Goal: Transaction & Acquisition: Purchase product/service

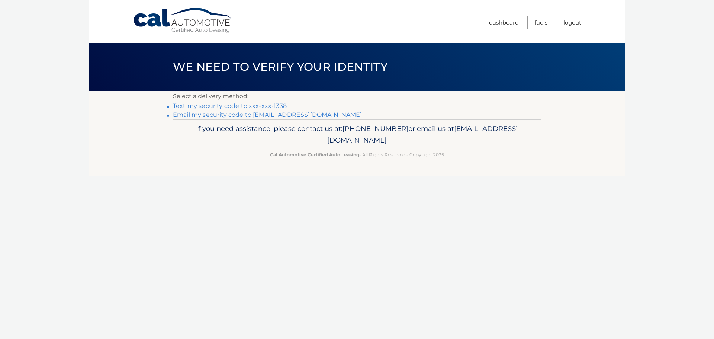
click at [268, 105] on link "Text my security code to xxx-xxx-1338" at bounding box center [230, 105] width 114 height 7
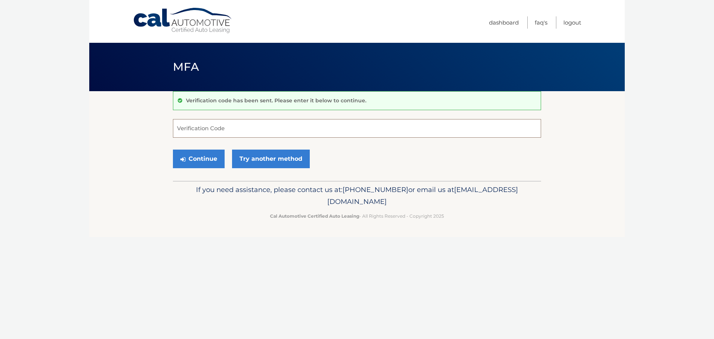
click at [256, 130] on input "Verification Code" at bounding box center [357, 128] width 368 height 19
type input "034011"
click at [206, 160] on button "Continue" at bounding box center [199, 158] width 52 height 19
click at [197, 159] on button "Continue" at bounding box center [199, 158] width 52 height 19
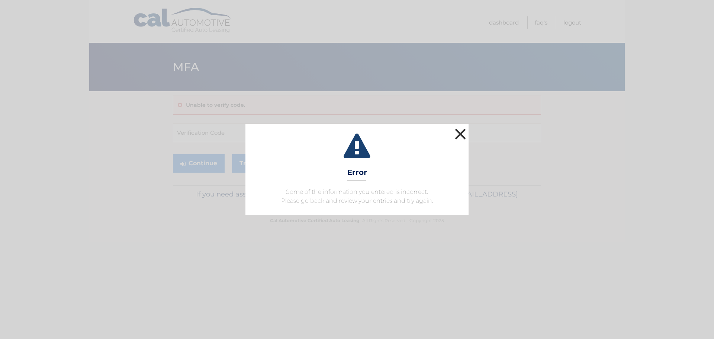
click at [456, 135] on button "×" at bounding box center [460, 133] width 15 height 15
click at [459, 133] on button "×" at bounding box center [460, 133] width 15 height 15
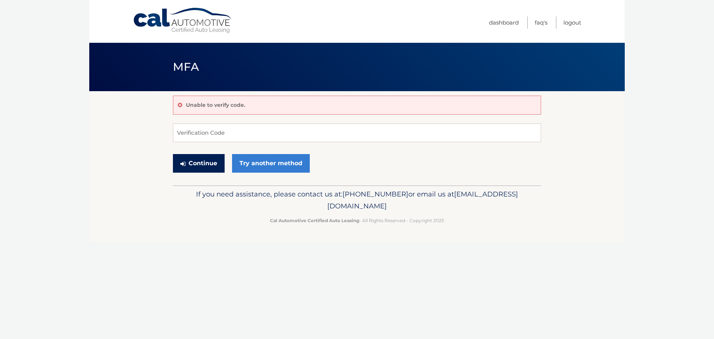
click at [196, 159] on button "Continue" at bounding box center [199, 163] width 52 height 19
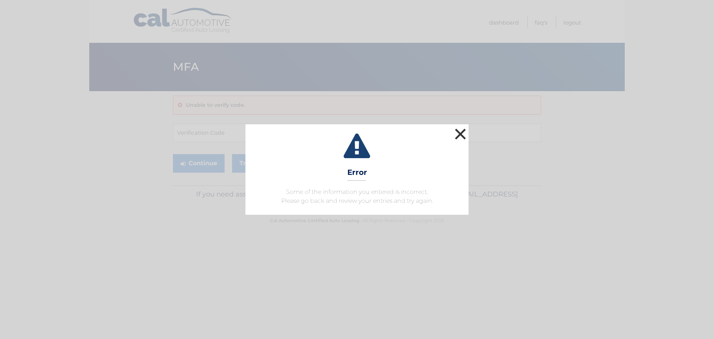
click at [456, 133] on button "×" at bounding box center [460, 133] width 15 height 15
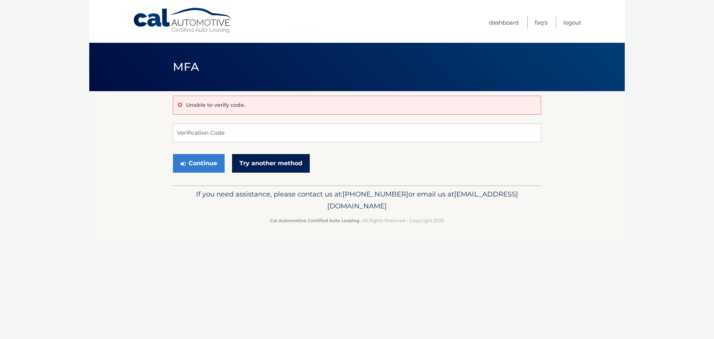
click at [285, 166] on link "Try another method" at bounding box center [271, 163] width 78 height 19
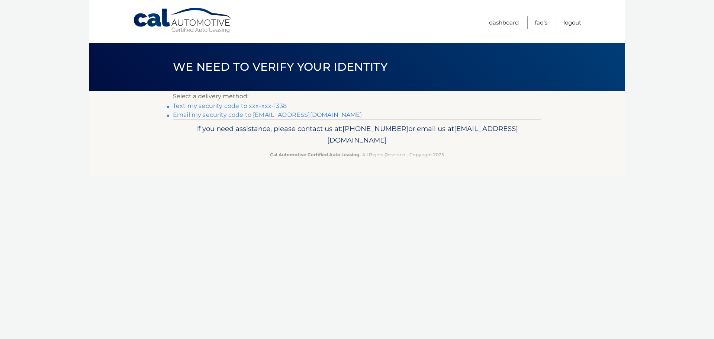
click at [276, 104] on link "Text my security code to xxx-xxx-1338" at bounding box center [230, 105] width 114 height 7
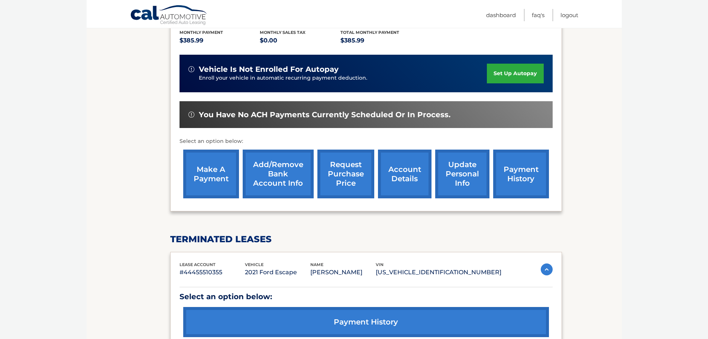
scroll to position [169, 0]
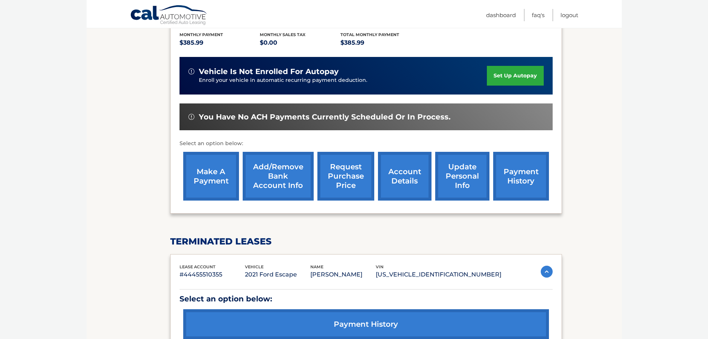
click at [206, 174] on link "make a payment" at bounding box center [211, 176] width 56 height 49
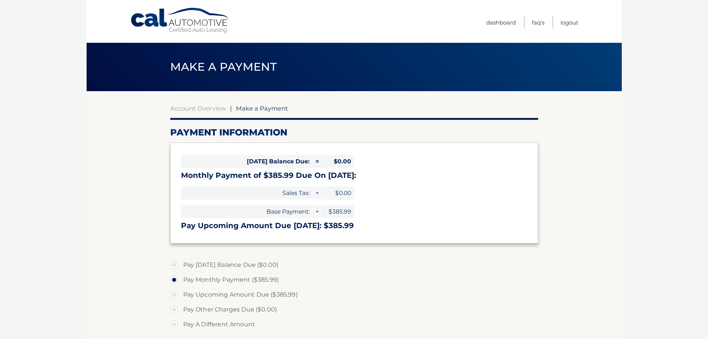
select select "ZjM5NWJjNTMtYWFhMC00MjY5LThmODgtOGQyNmViOWEzMzk4"
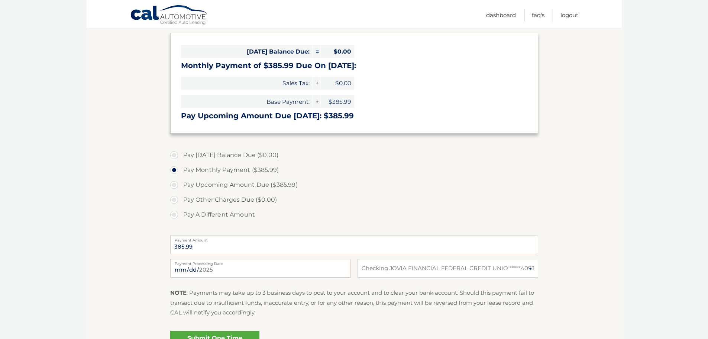
scroll to position [112, 0]
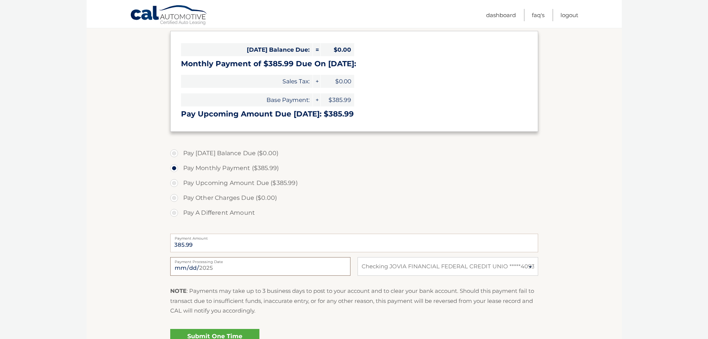
click at [217, 266] on input "2025-09-21" at bounding box center [260, 266] width 180 height 19
type input "2025-10-15"
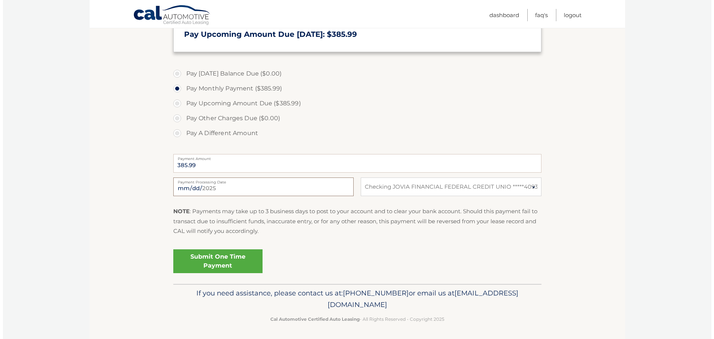
scroll to position [193, 0]
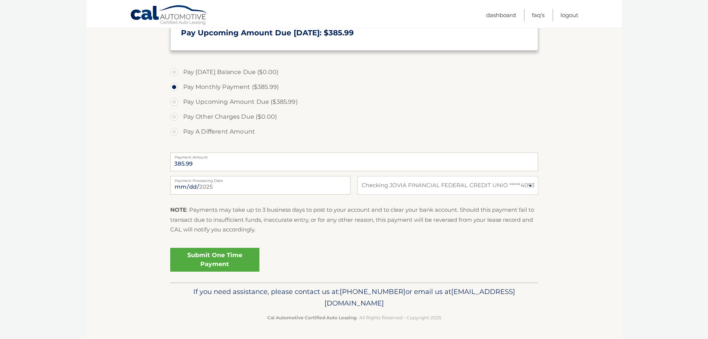
click at [231, 261] on link "Submit One Time Payment" at bounding box center [214, 260] width 89 height 24
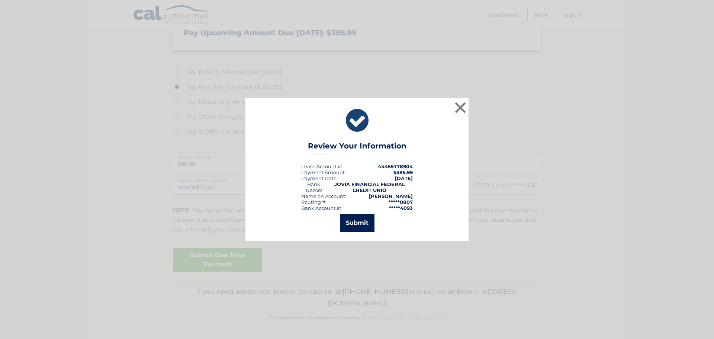
click at [357, 220] on button "Submit" at bounding box center [357, 223] width 35 height 18
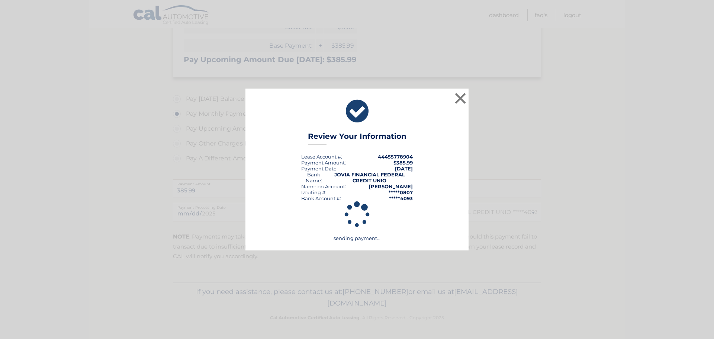
scroll to position [166, 0]
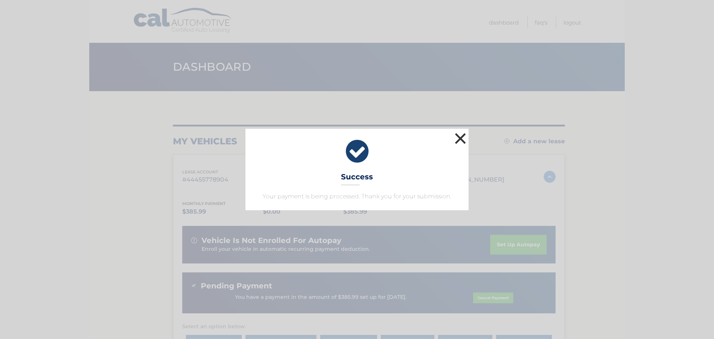
click at [462, 137] on button "×" at bounding box center [460, 138] width 15 height 15
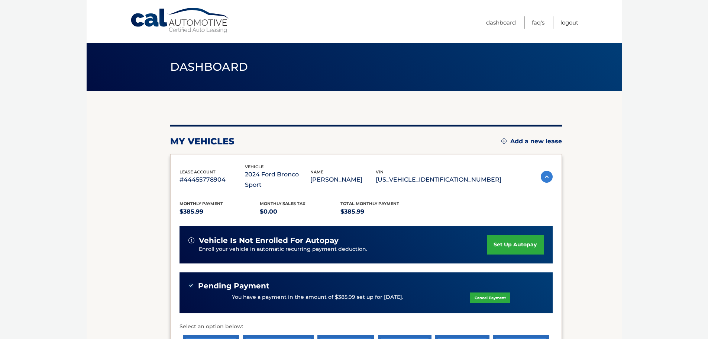
click at [457, 281] on div "Pending Payment" at bounding box center [365, 285] width 355 height 9
drag, startPoint x: 456, startPoint y: 276, endPoint x: 446, endPoint y: 279, distance: 10.4
click at [446, 281] on div "Pending Payment" at bounding box center [365, 285] width 355 height 9
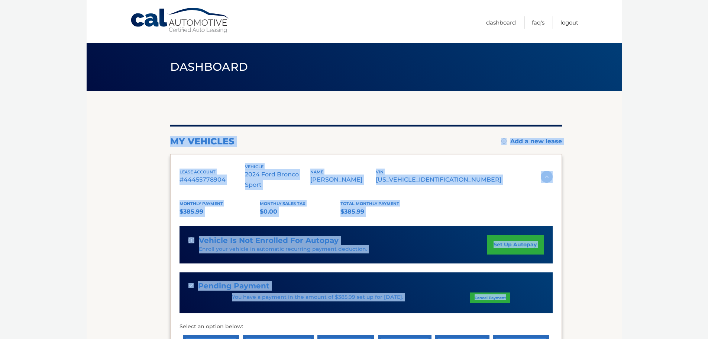
drag, startPoint x: 447, startPoint y: 300, endPoint x: 165, endPoint y: 159, distance: 314.7
click at [165, 159] on section "my vehicles Add a new lease lease account #44455778904 vehicle 2024 Ford Bronco…" at bounding box center [354, 320] width 535 height 459
click at [571, 23] on link "Logout" at bounding box center [570, 22] width 18 height 12
